Goal: Use online tool/utility

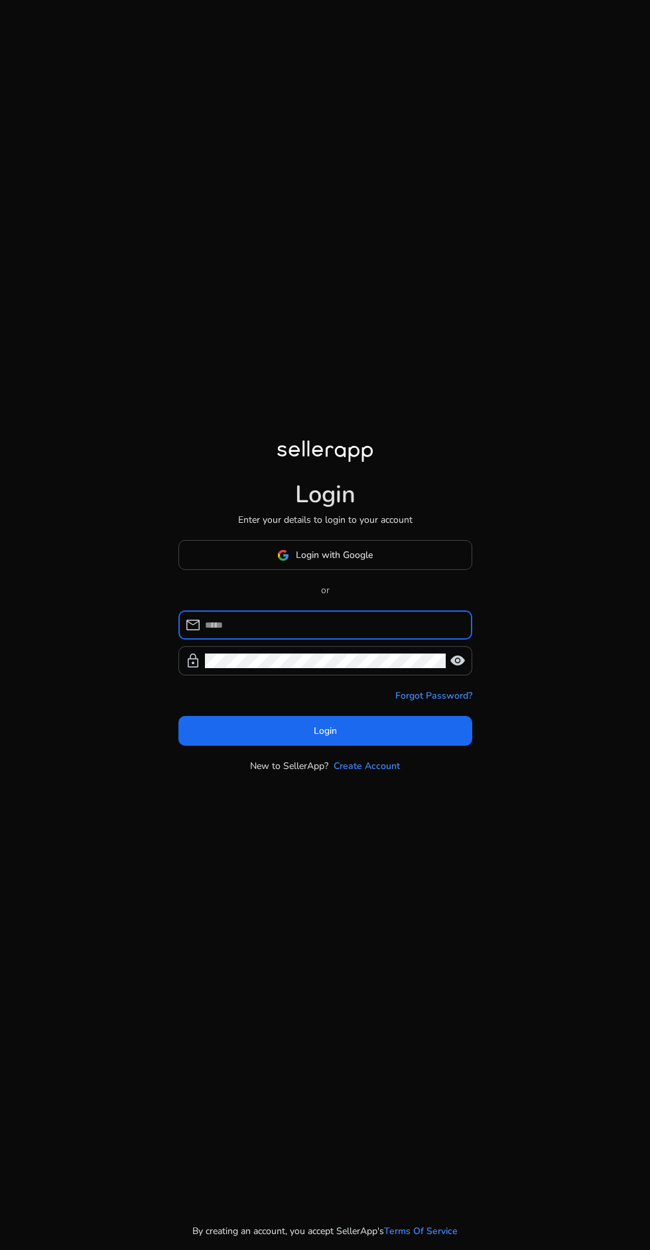
scroll to position [94, 0]
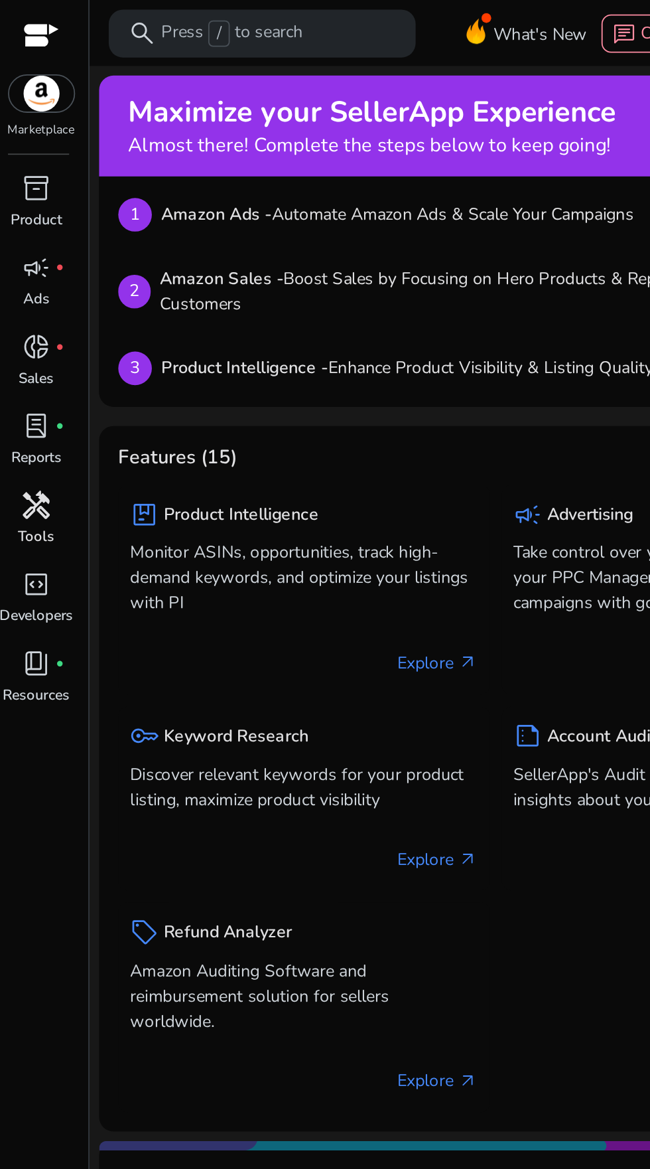
click at [29, 281] on span "handyman" at bounding box center [24, 279] width 16 height 16
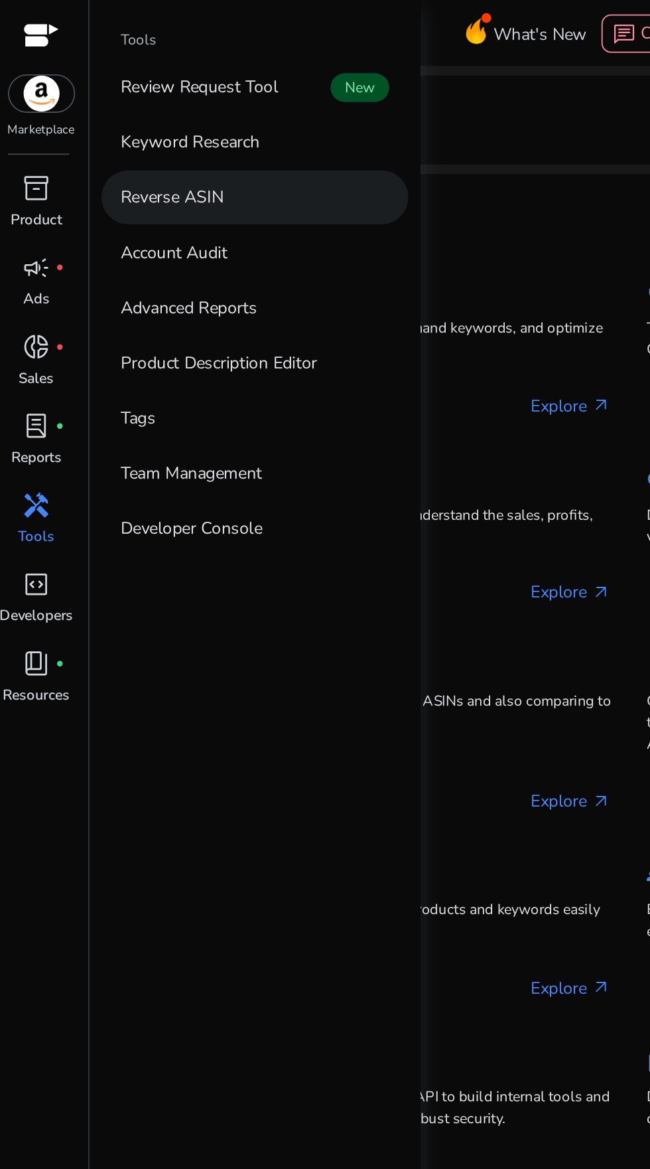
click at [112, 109] on p "Reverse ASIN" at bounding box center [98, 109] width 57 height 14
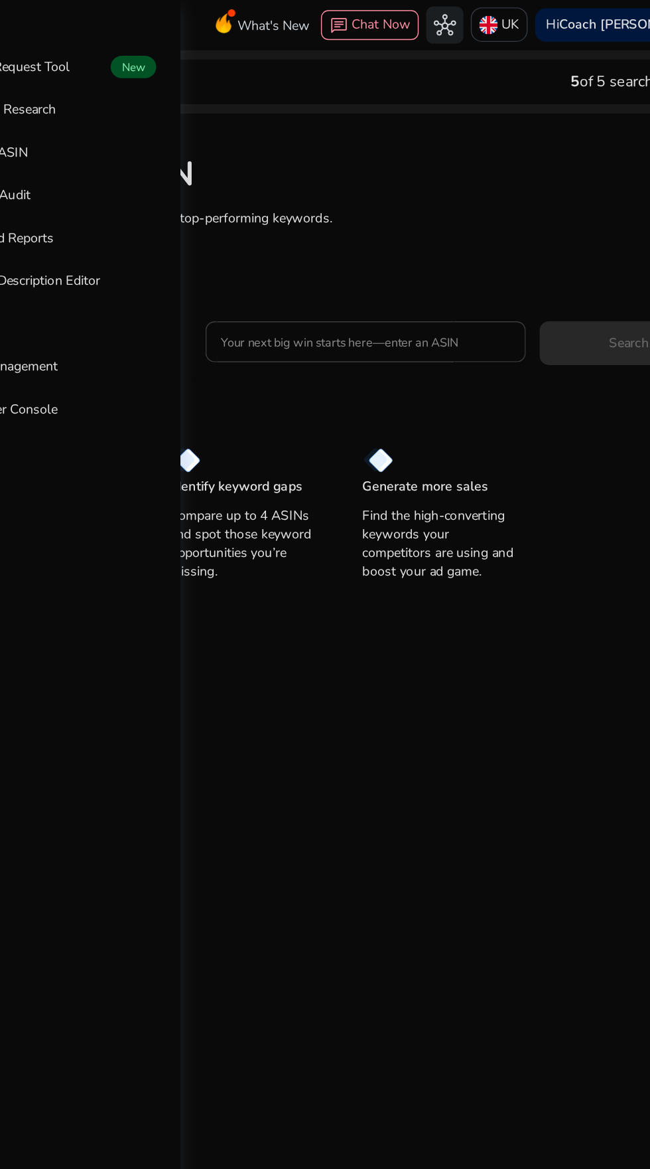
click at [372, 241] on input "Your next big win starts here—enter an ASIN" at bounding box center [368, 244] width 207 height 15
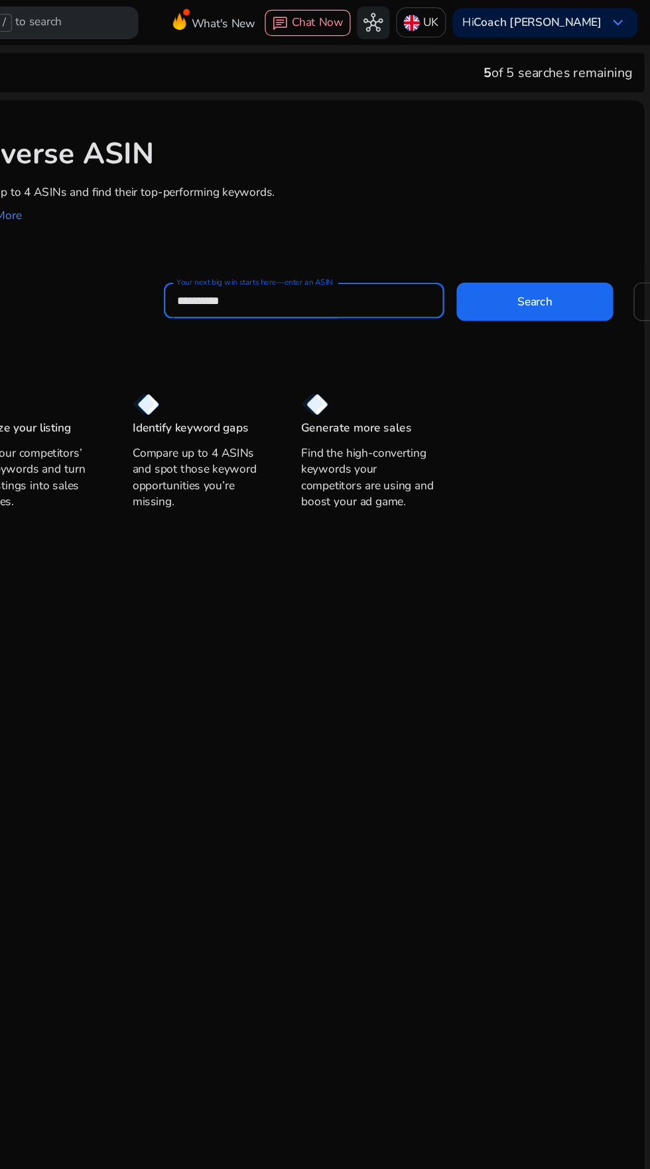
scroll to position [4, 0]
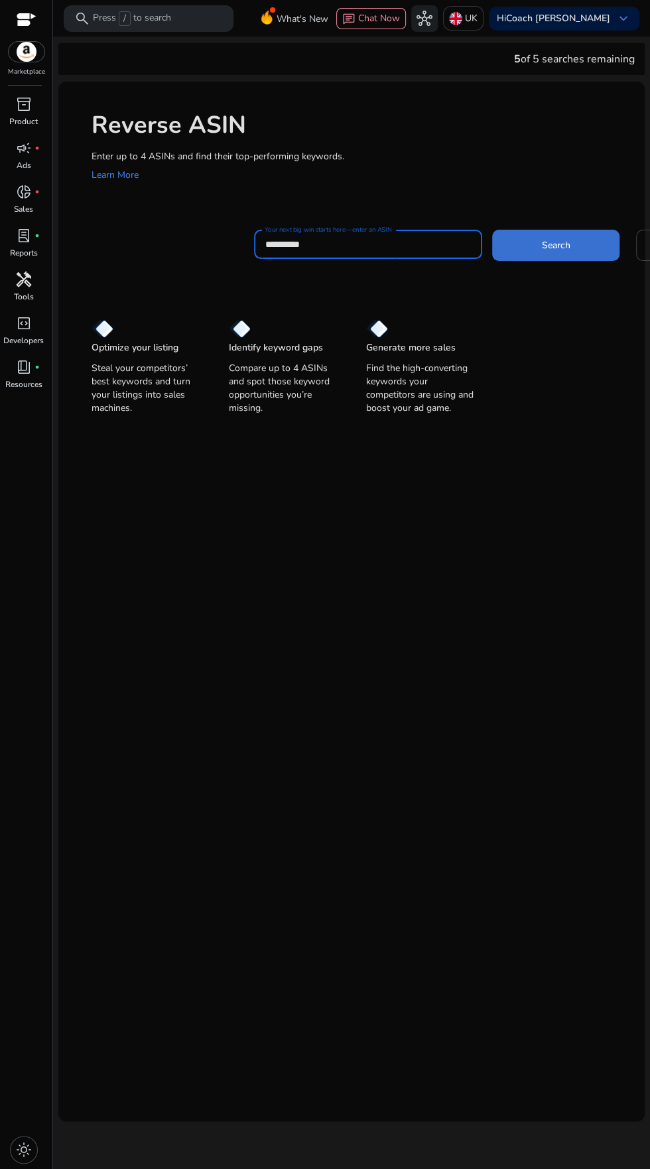
type input "**********"
click at [566, 229] on span at bounding box center [555, 245] width 127 height 32
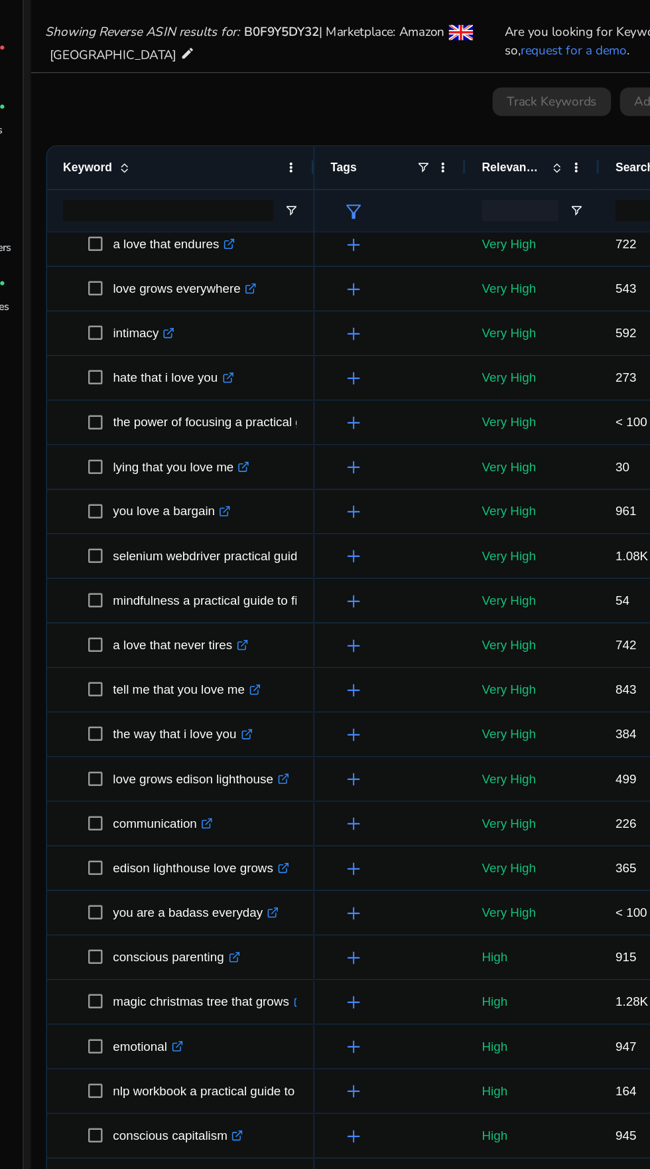
scroll to position [177, 0]
